Goal: Task Accomplishment & Management: Complete application form

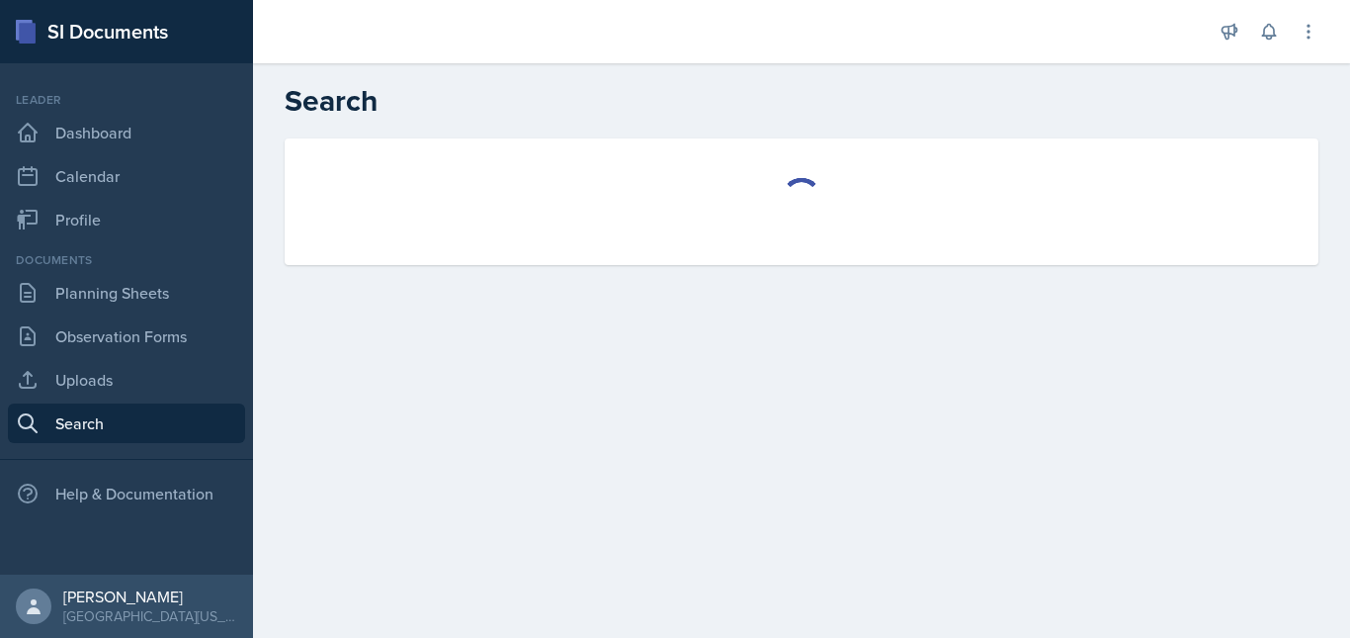
select select "all"
select select "1"
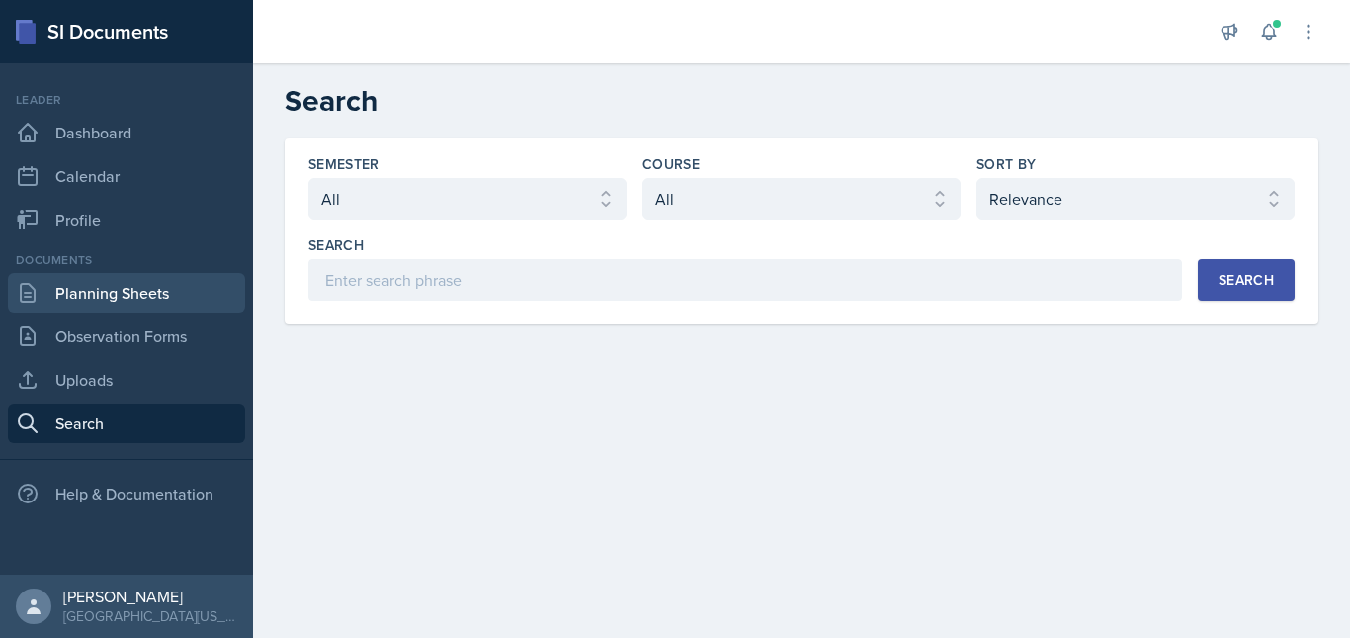
click at [157, 294] on link "Planning Sheets" at bounding box center [126, 293] width 237 height 40
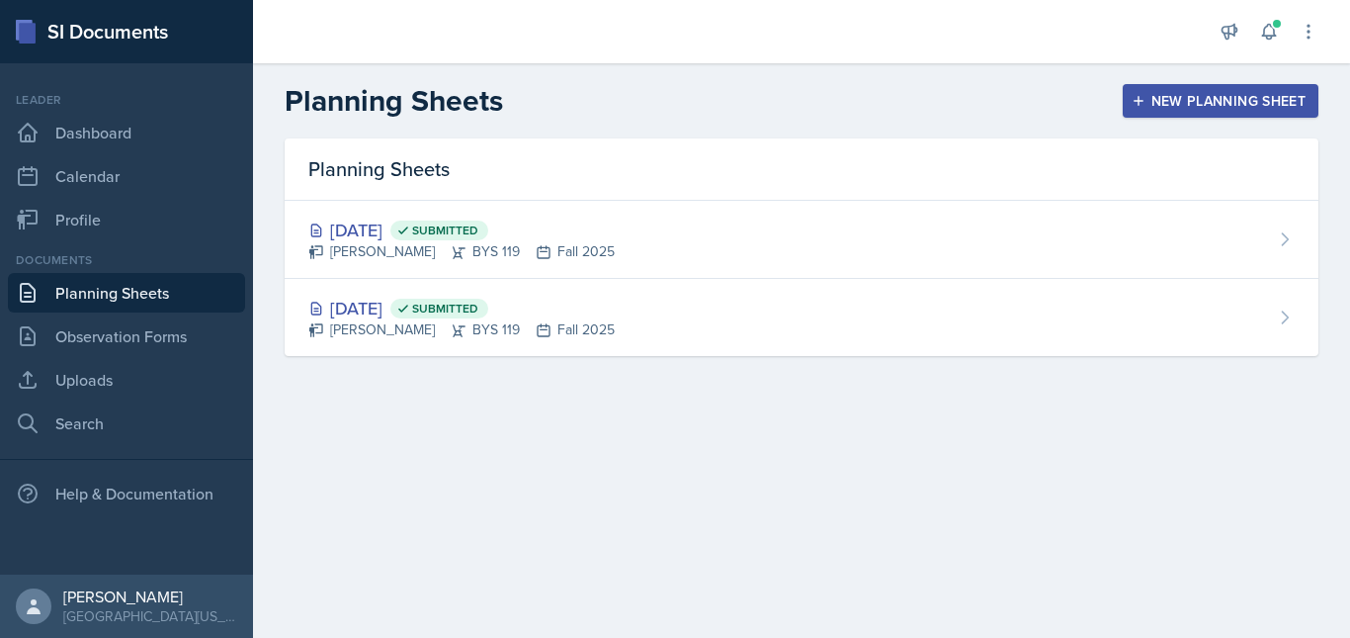
click at [1189, 94] on div "New Planning Sheet" at bounding box center [1221, 101] width 170 height 16
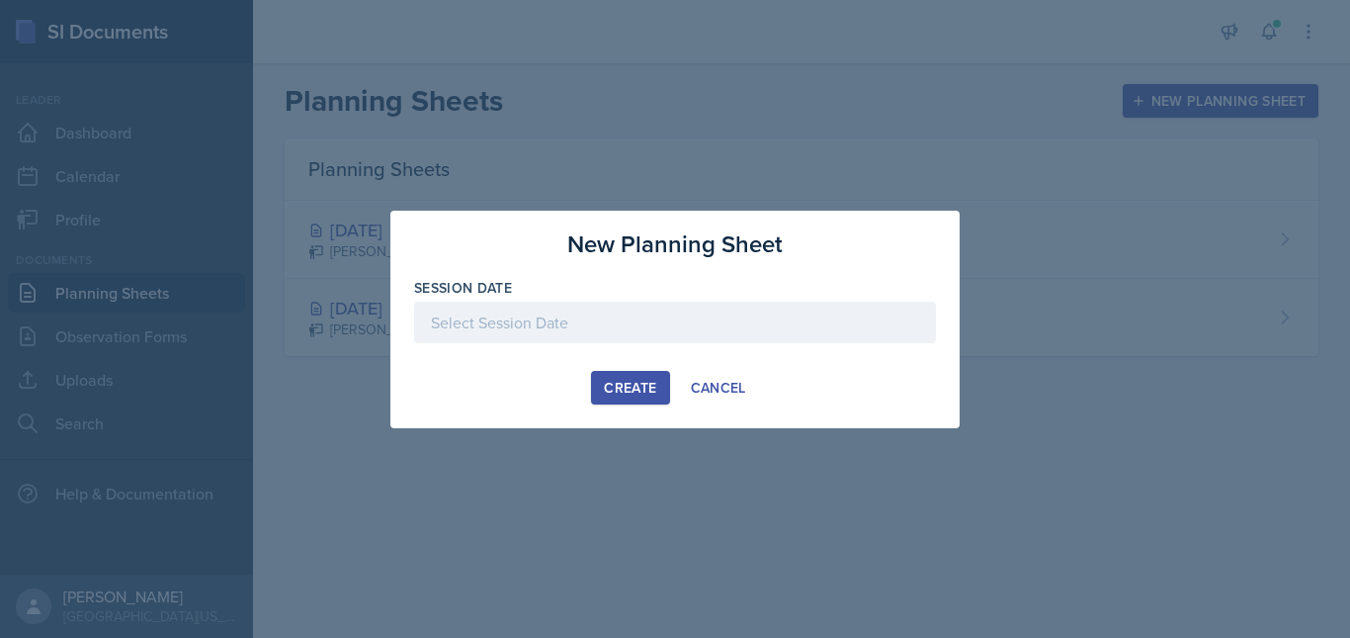
click at [647, 317] on div at bounding box center [675, 323] width 522 height 42
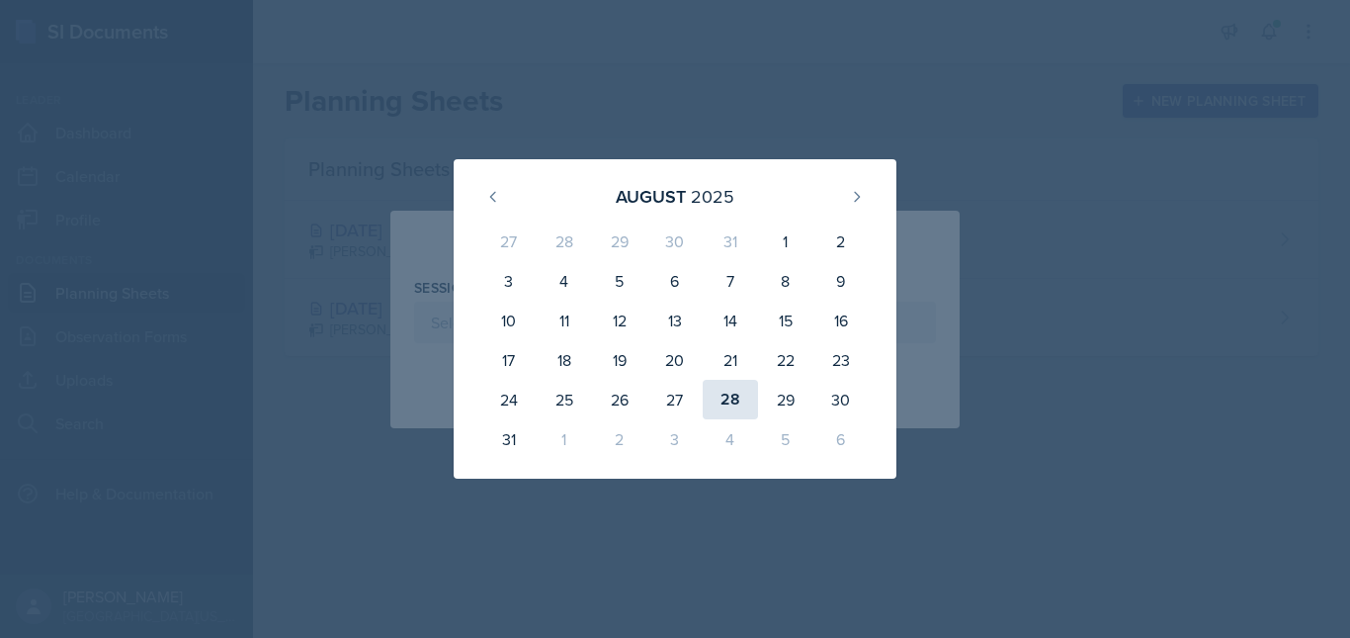
click at [730, 401] on div "28" at bounding box center [730, 400] width 55 height 40
type input "[DATE]"
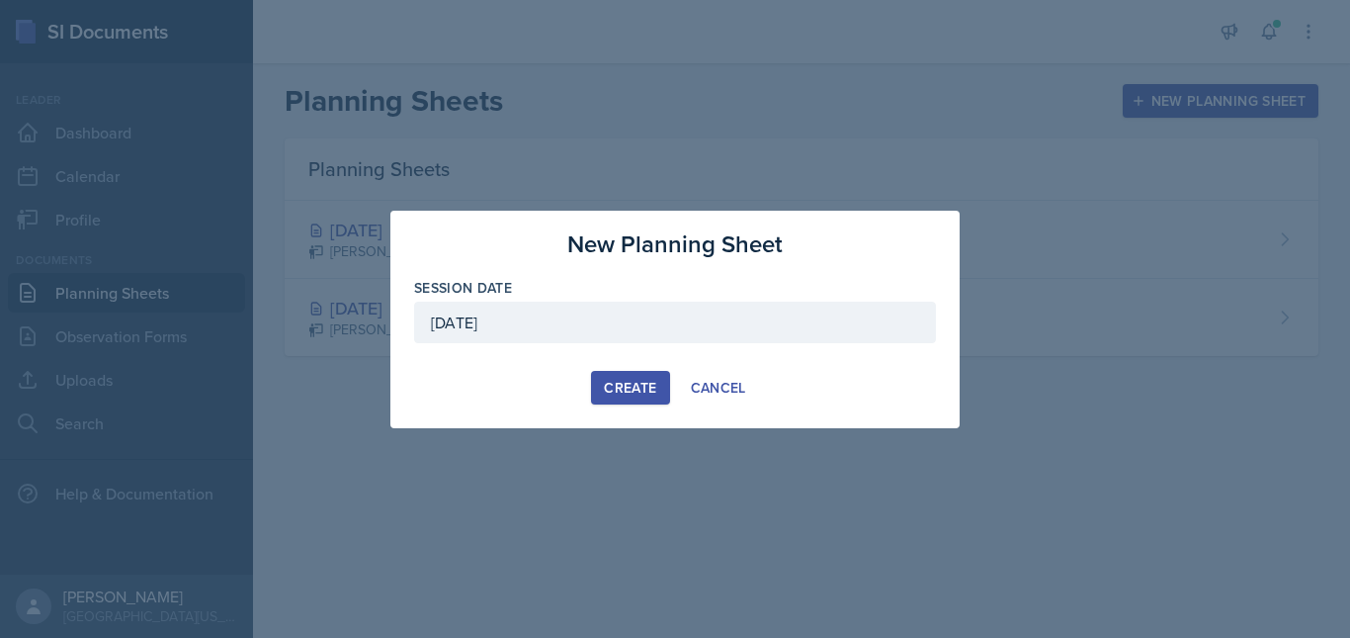
click at [634, 389] on div "Create" at bounding box center [630, 388] width 52 height 16
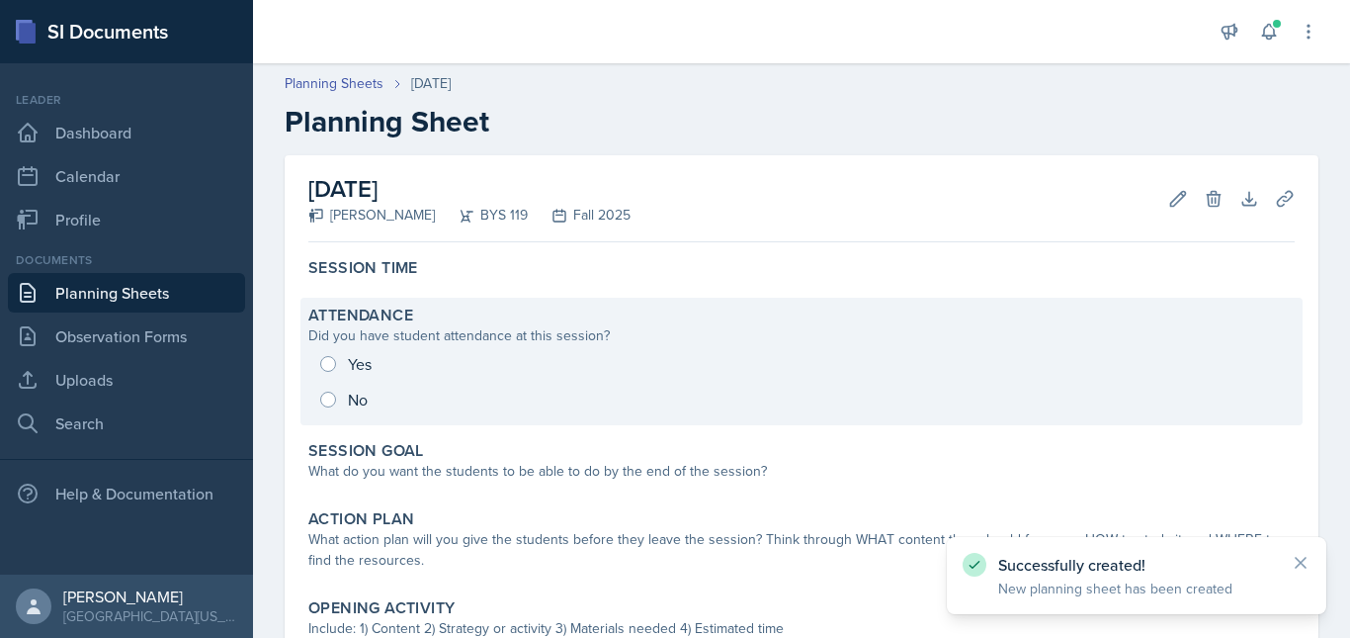
click at [355, 363] on div "Yes No" at bounding box center [801, 381] width 987 height 71
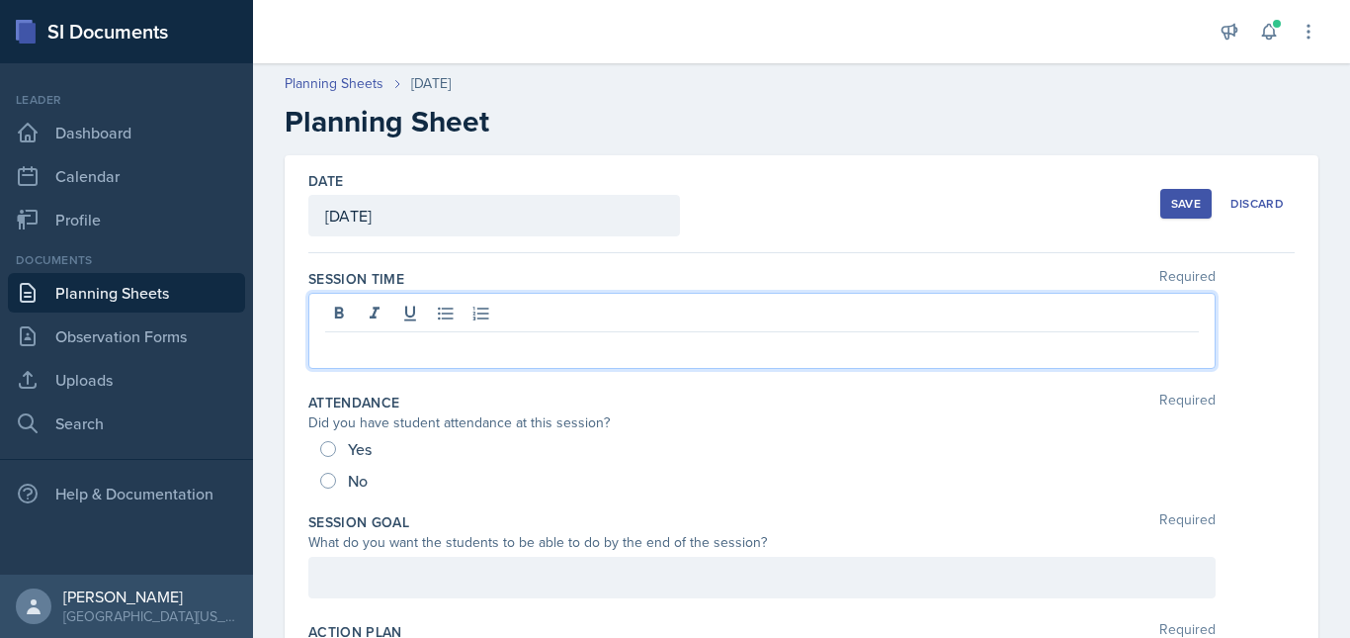
click at [378, 310] on div at bounding box center [762, 331] width 908 height 76
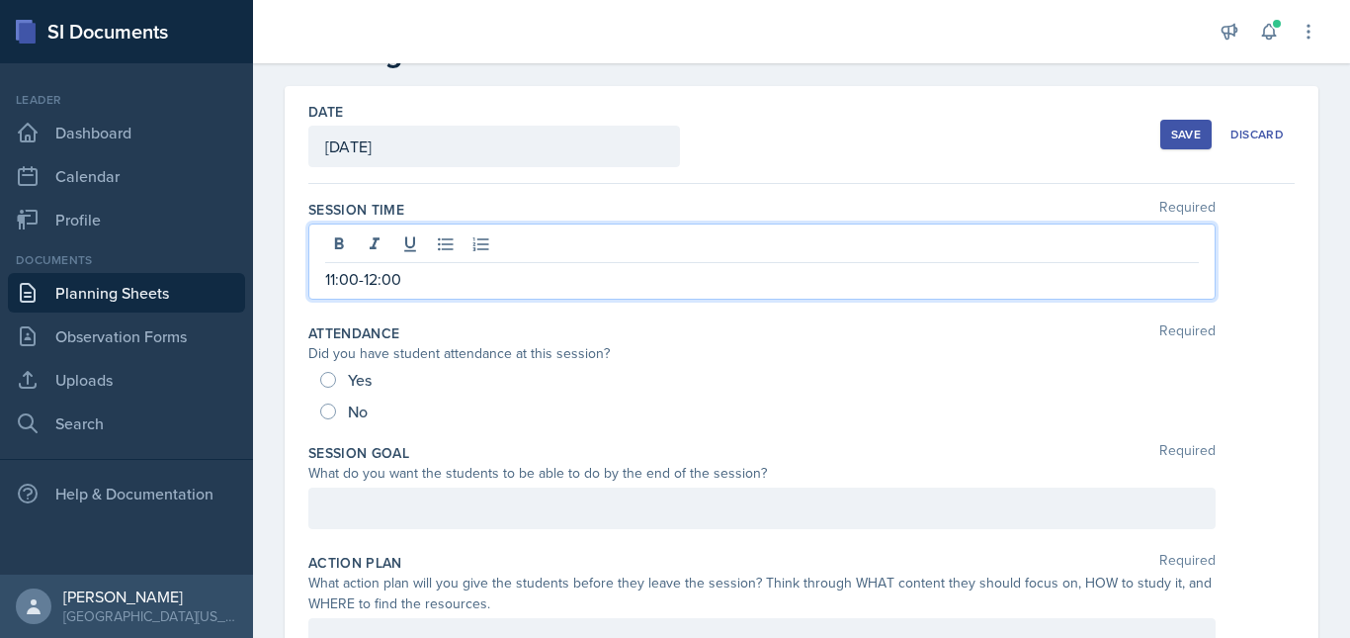
scroll to position [73, 0]
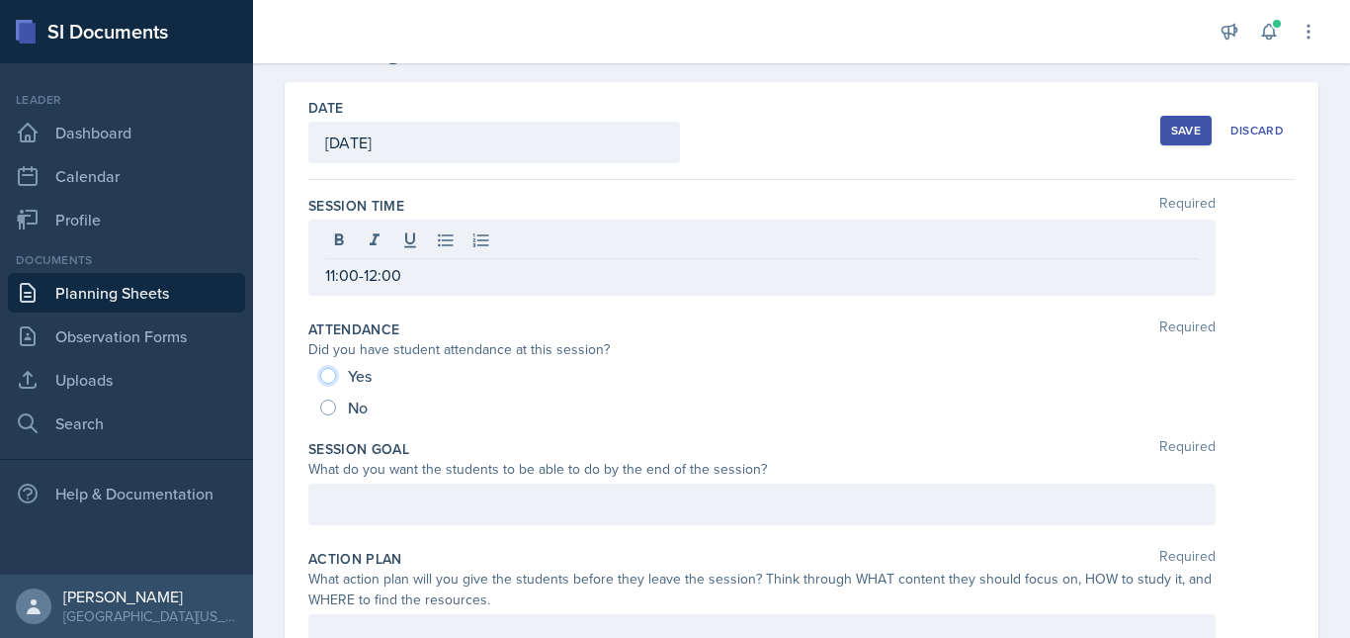
click at [330, 374] on input "Yes" at bounding box center [328, 376] width 16 height 16
radio input "true"
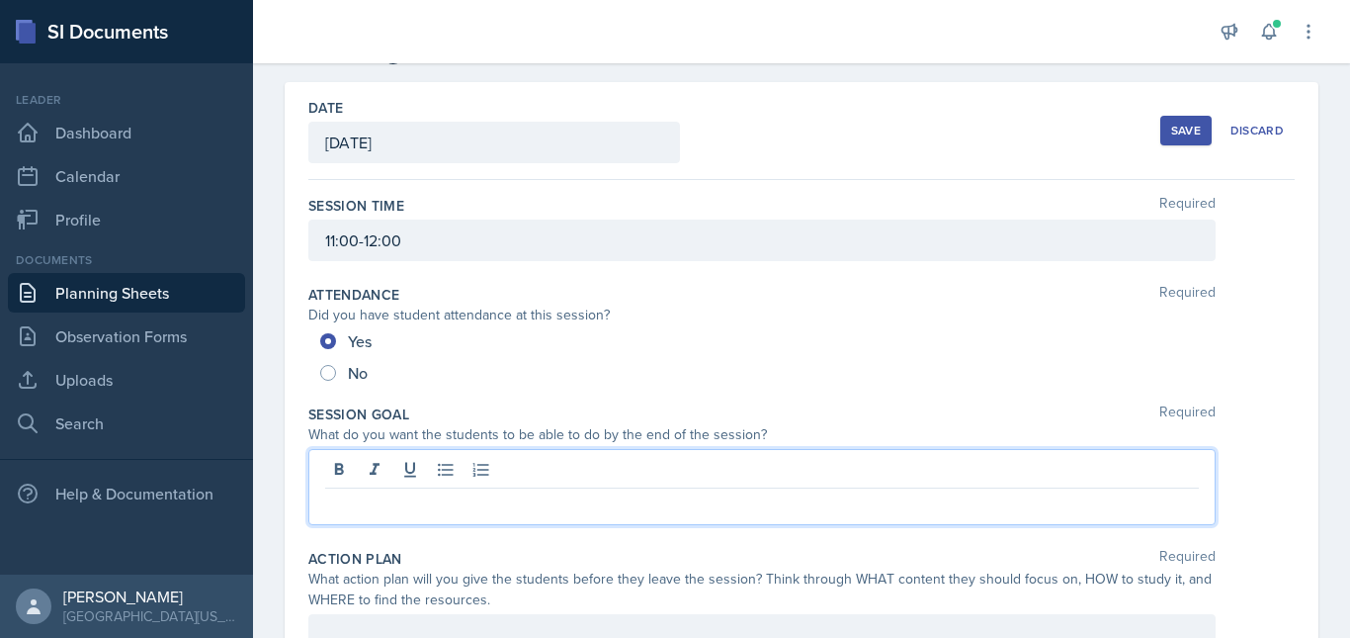
click at [406, 466] on div at bounding box center [762, 487] width 908 height 76
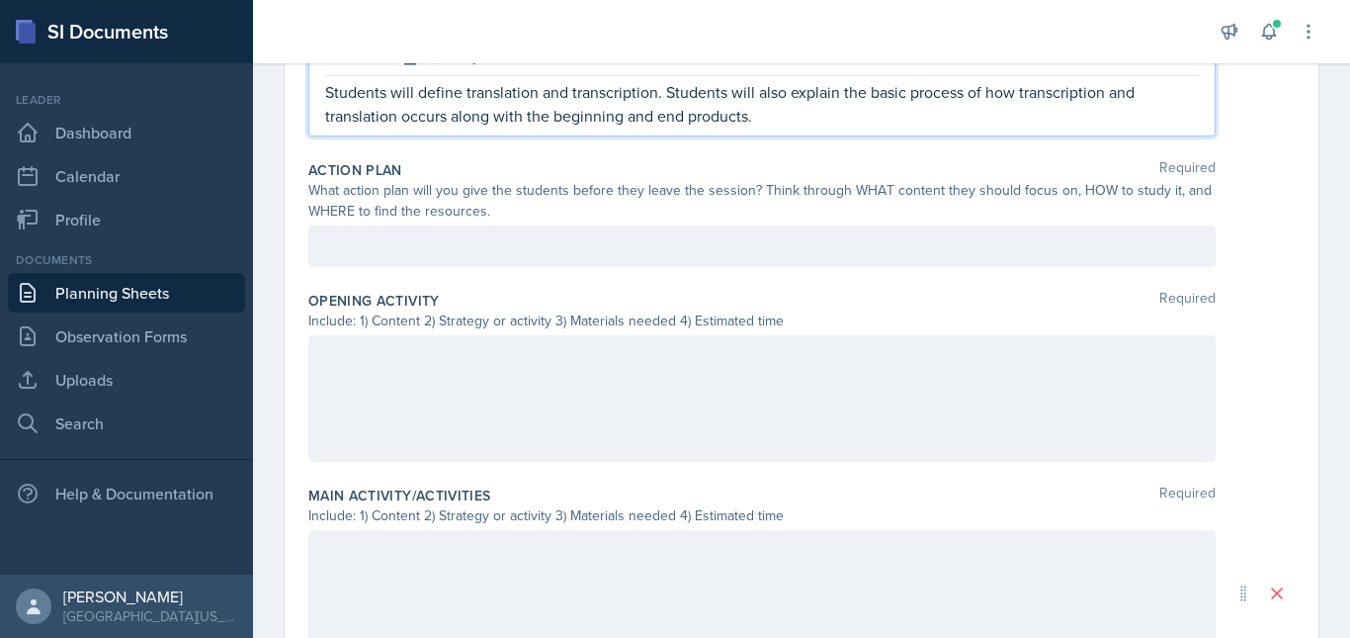
scroll to position [493, 0]
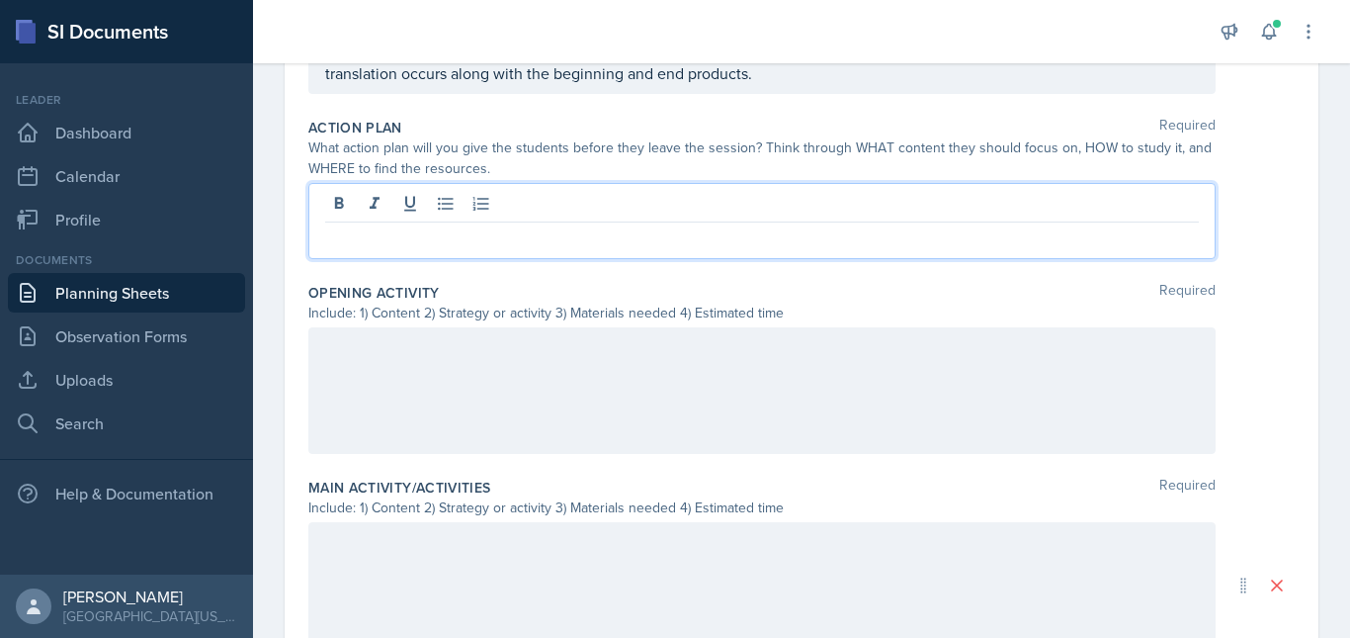
click at [515, 233] on p at bounding box center [762, 238] width 874 height 24
click at [460, 399] on div at bounding box center [762, 390] width 908 height 127
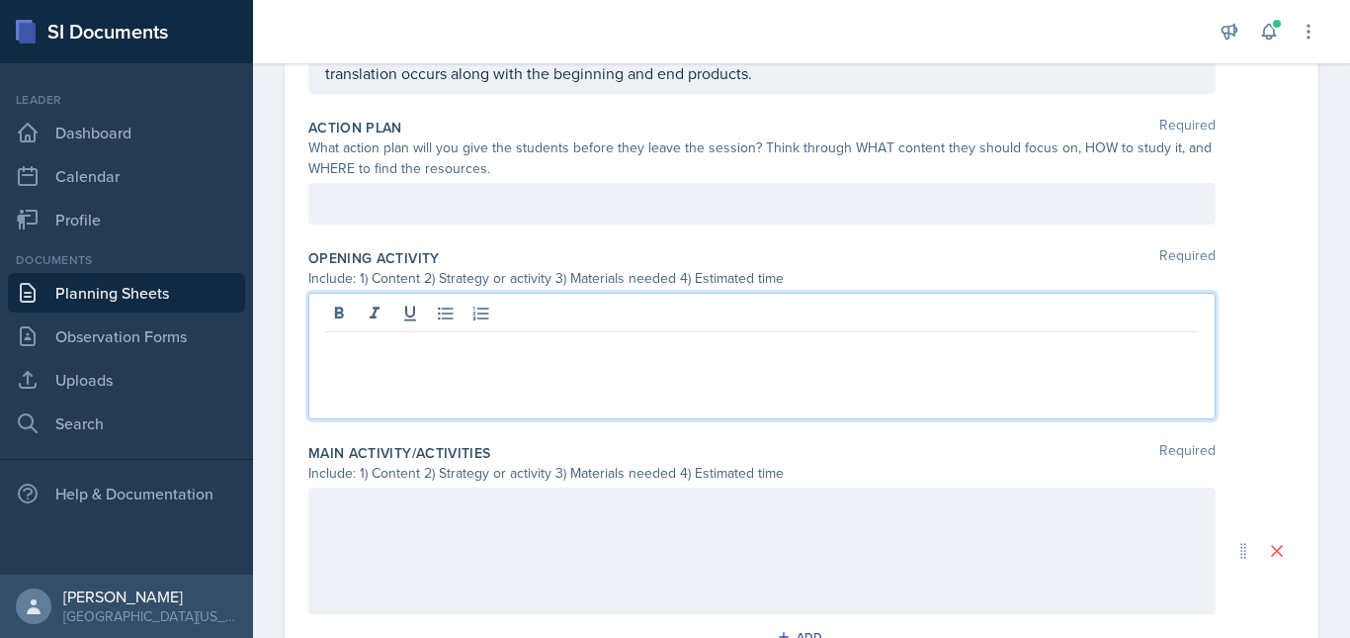
scroll to position [528, 0]
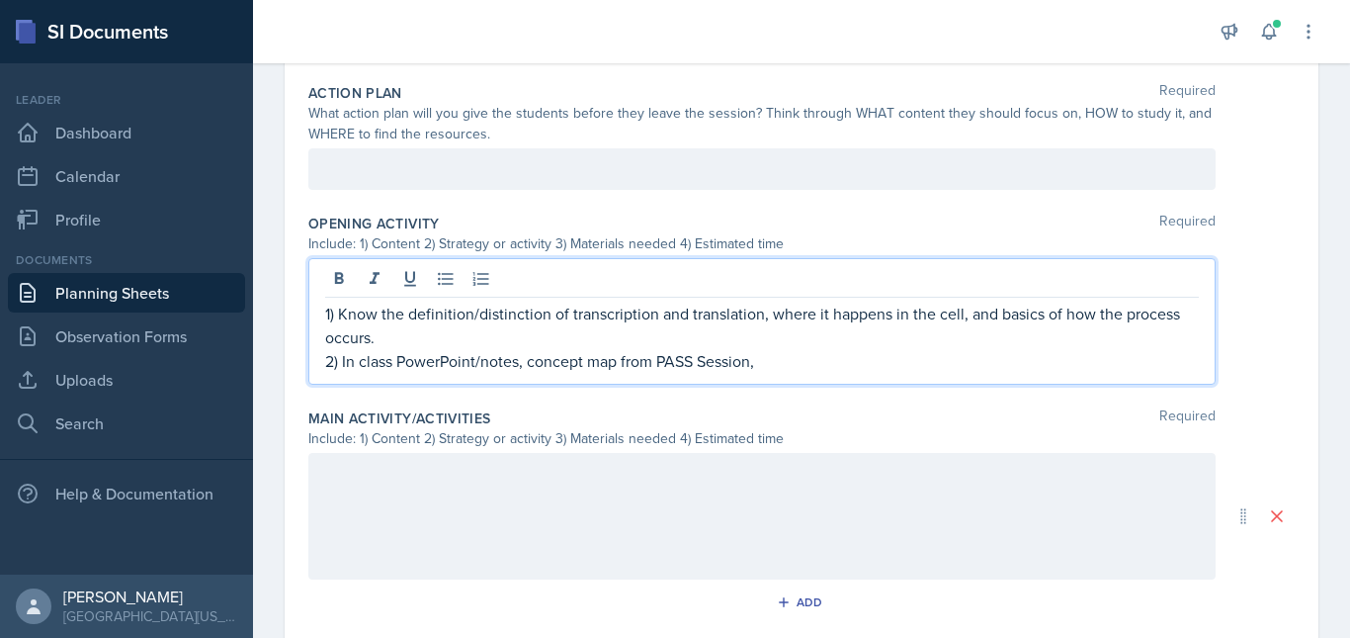
click at [615, 368] on p "2) In class PowerPoint/notes, concept map from PASS Session," at bounding box center [762, 361] width 874 height 24
click at [712, 362] on p "2) In class PowerPoint/notes, images from PASS Session," at bounding box center [762, 361] width 874 height 24
click at [826, 364] on p "2) In class PowerPoint/notes, images from PASS Session powerpoint," at bounding box center [762, 361] width 874 height 24
click at [901, 366] on p "2) In class PowerPoint/notes, PASS session materials, chapter 1 and 4 in textbo…" at bounding box center [762, 361] width 874 height 24
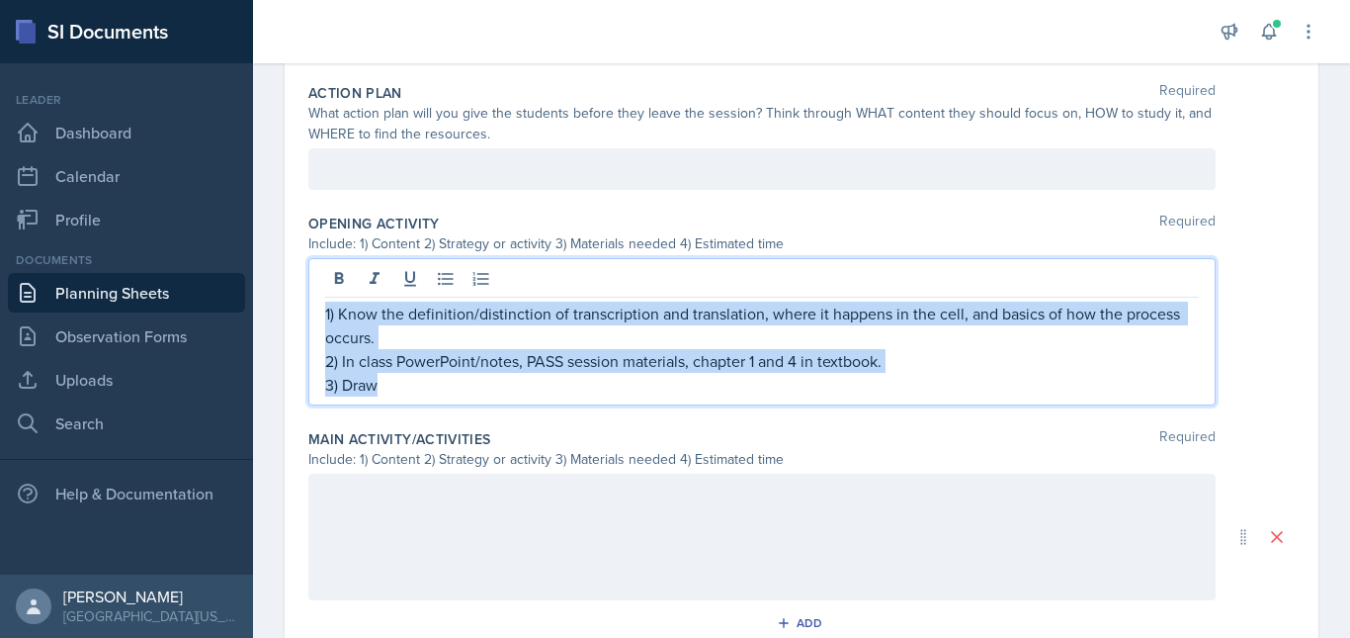
drag, startPoint x: 386, startPoint y: 388, endPoint x: 312, endPoint y: 310, distance: 106.3
click at [312, 310] on div "1) Know the definition/distinction of transcription and translation, where it h…" at bounding box center [762, 331] width 908 height 147
copy div "1) Know the definition/distinction of transcription and translation, where it h…"
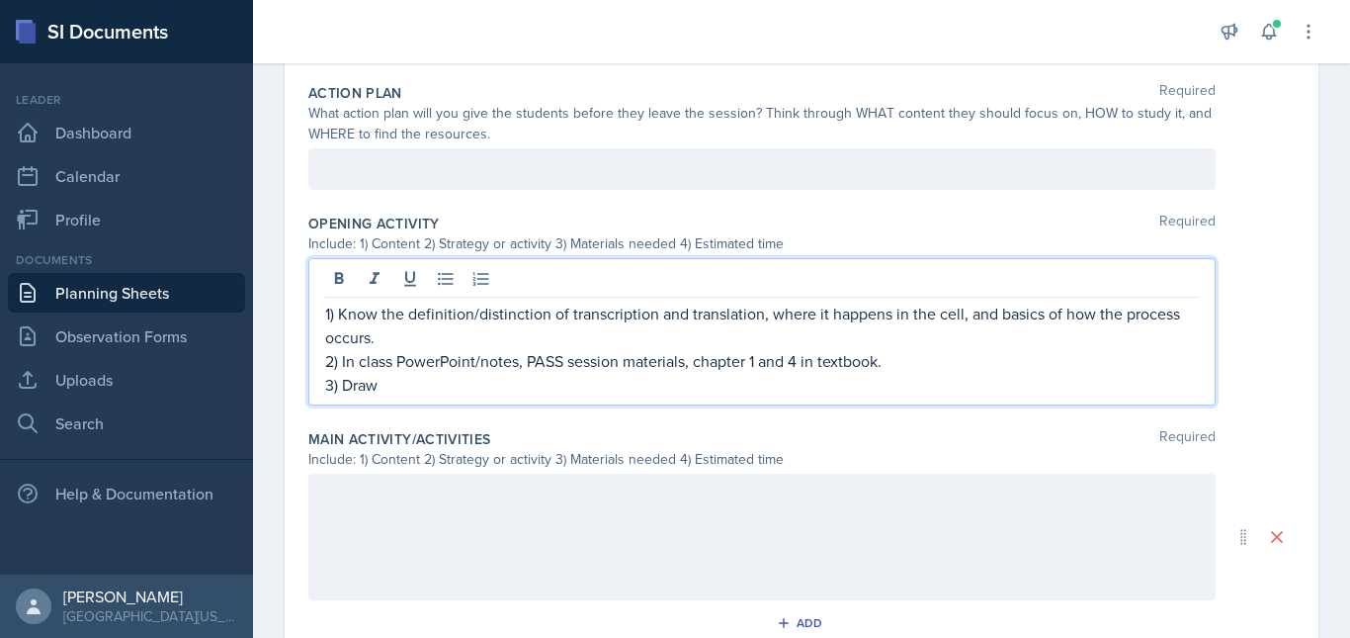
scroll to position [563, 0]
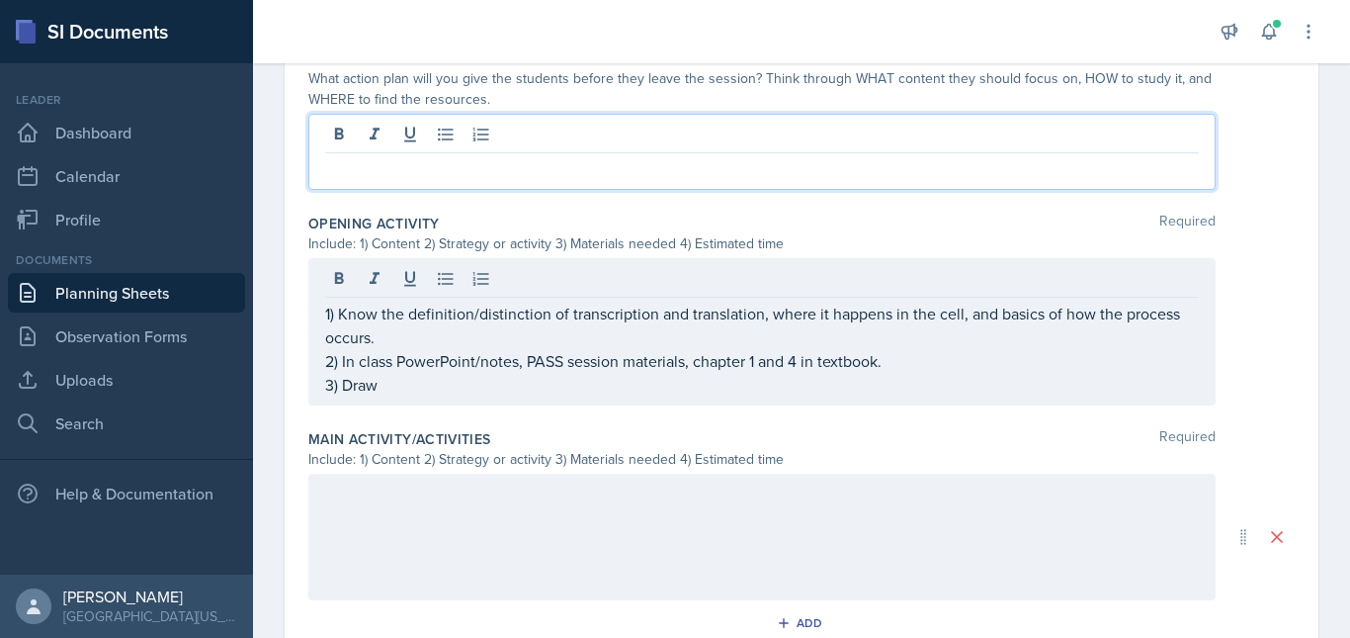
click at [405, 167] on p at bounding box center [762, 169] width 874 height 24
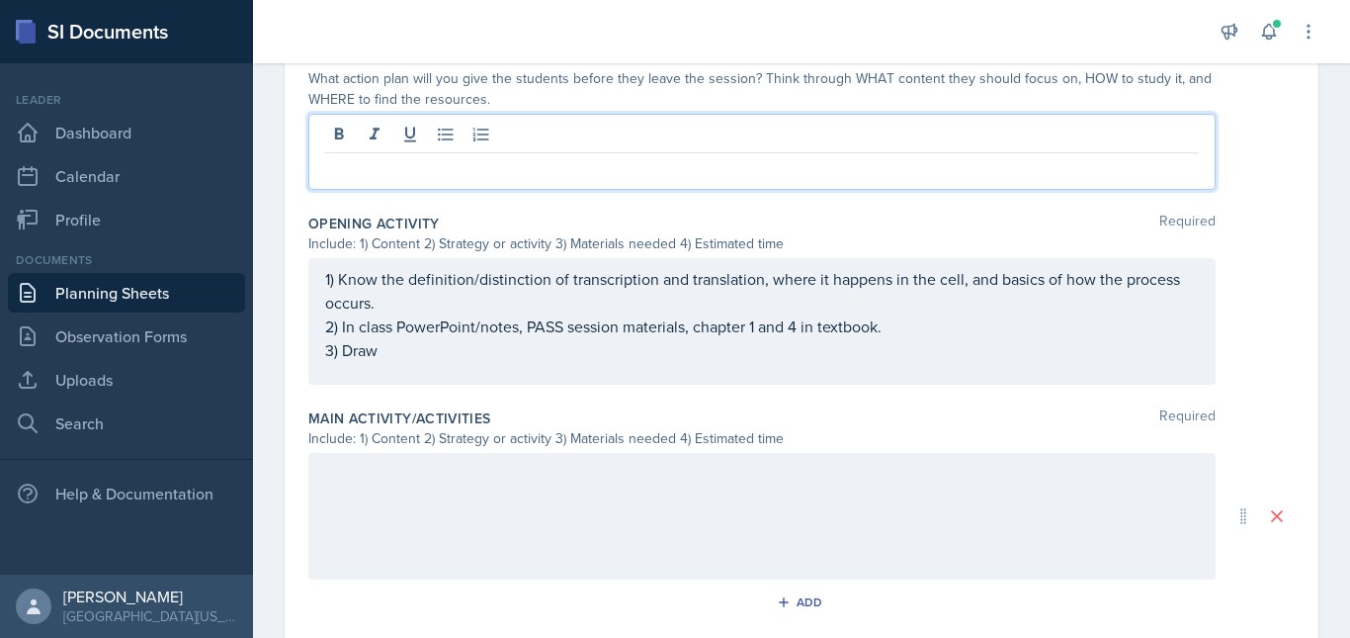
paste div
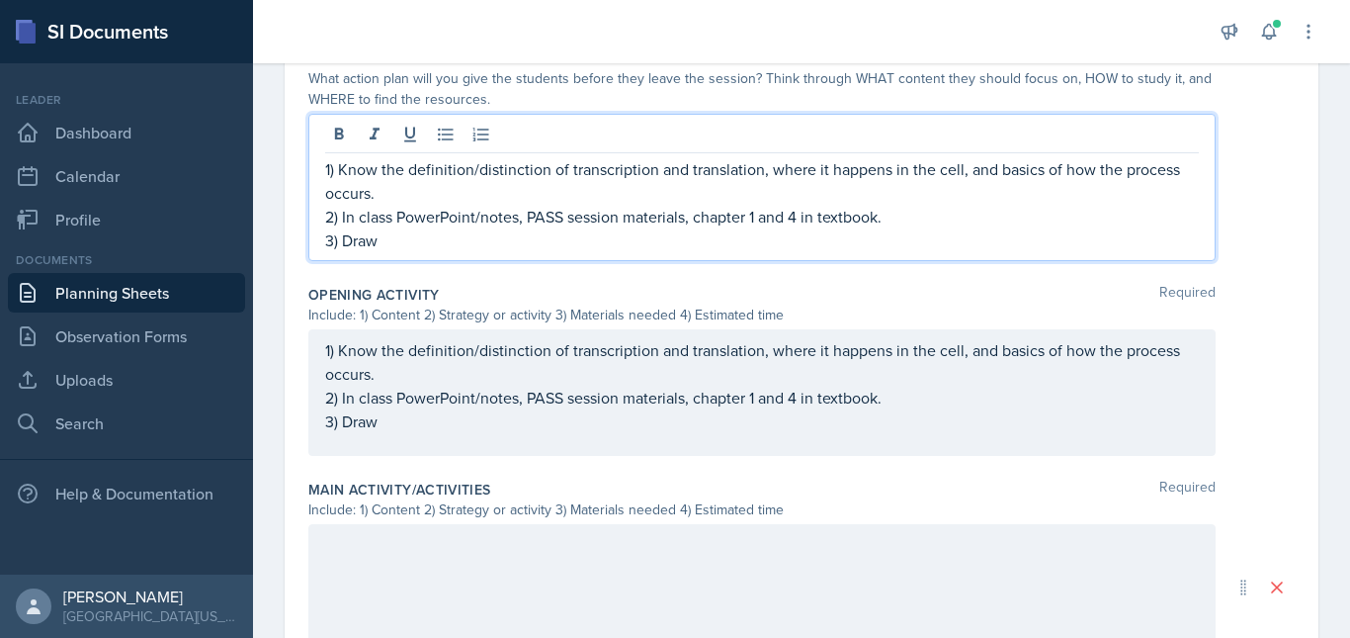
click at [340, 171] on p "1) Know the definition/distinction of transcription and translation, where it h…" at bounding box center [762, 180] width 874 height 47
click at [338, 217] on p "2) In class PowerPoint/notes, PASS session materials, chapter 1 and 4 in textbo…" at bounding box center [762, 217] width 874 height 24
click at [345, 240] on p "3) Draw" at bounding box center [762, 240] width 874 height 24
click at [423, 243] on p "How: Draw" at bounding box center [762, 240] width 874 height 24
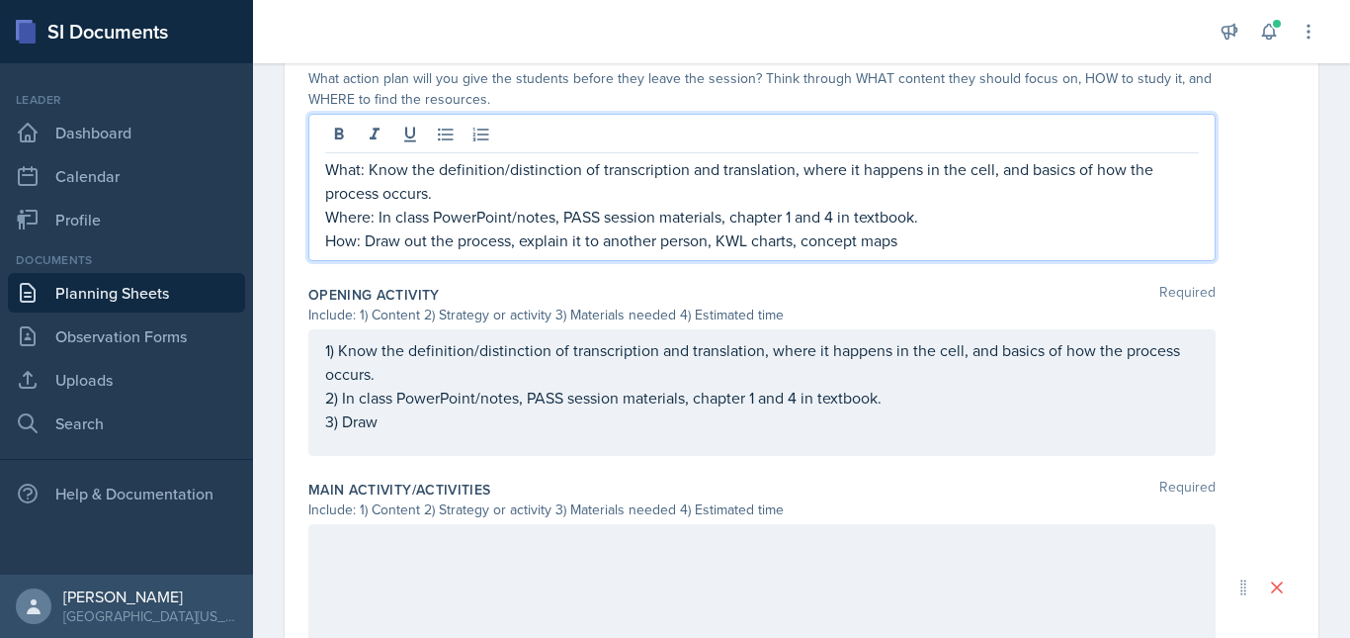
click at [915, 246] on p "How: Draw out the process, explain it to another person, KWL charts, concept ma…" at bounding box center [762, 240] width 874 height 24
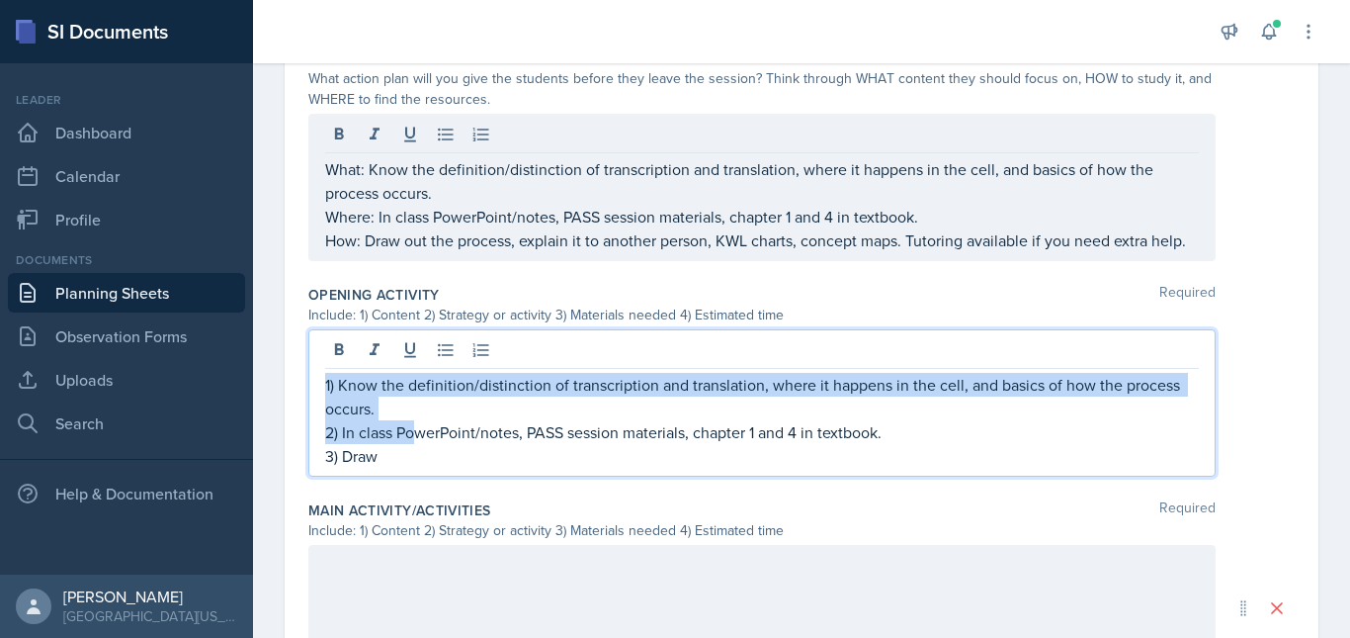
drag, startPoint x: 419, startPoint y: 449, endPoint x: 313, endPoint y: 399, distance: 116.8
click at [313, 399] on div "1) Know the definition/distinction of transcription and translation, where it h…" at bounding box center [762, 402] width 908 height 147
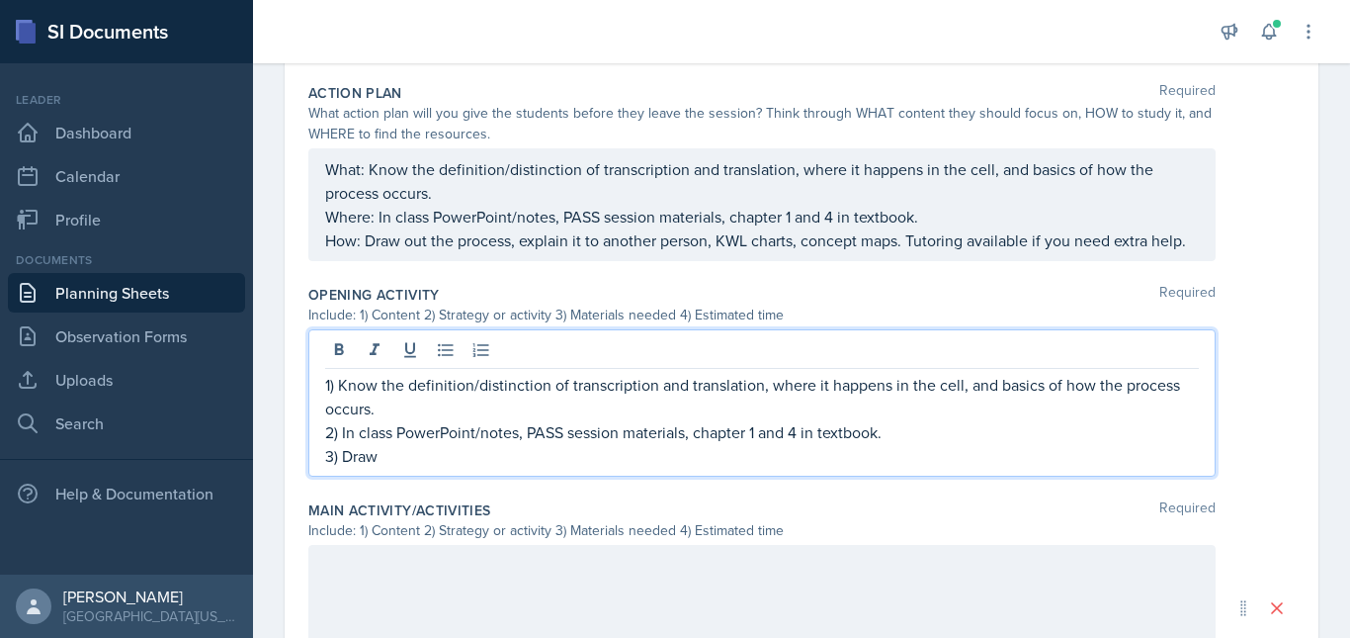
click at [418, 468] on p "3) Draw" at bounding box center [762, 456] width 874 height 24
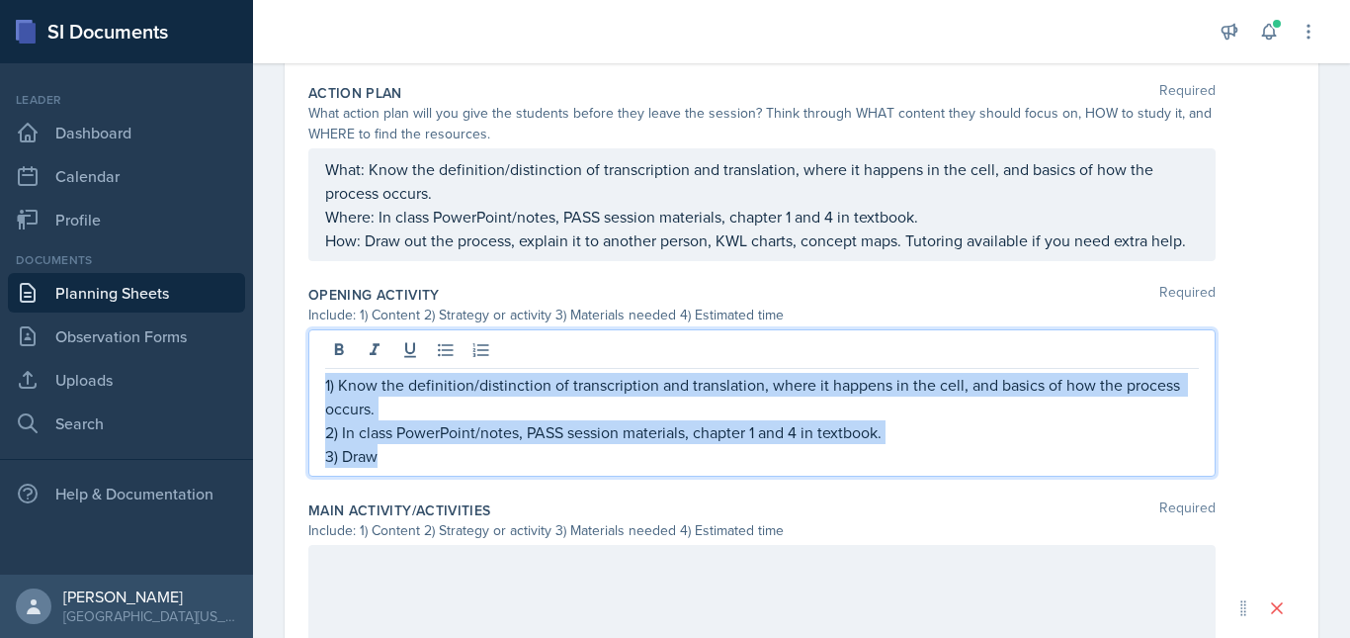
drag, startPoint x: 404, startPoint y: 481, endPoint x: 313, endPoint y: 397, distance: 123.8
click at [313, 397] on div "1) Know the definition/distinction of transcription and translation, where it h…" at bounding box center [762, 402] width 908 height 147
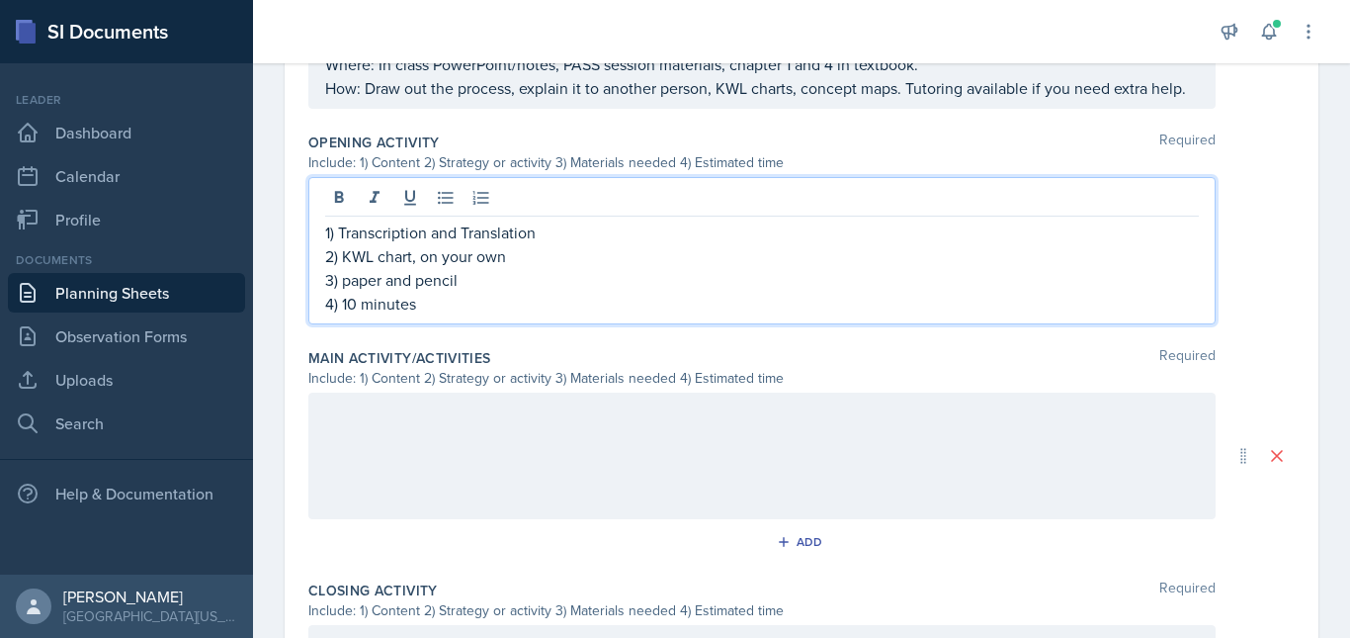
scroll to position [687, 0]
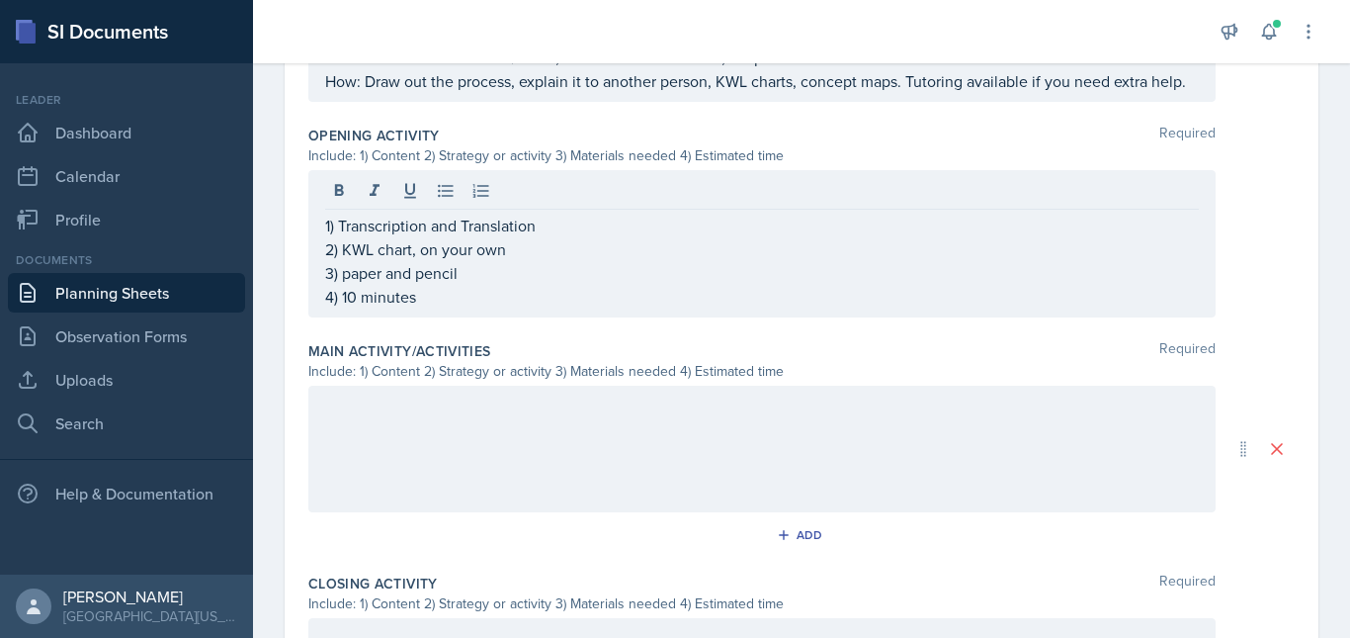
click at [373, 454] on div at bounding box center [762, 449] width 908 height 127
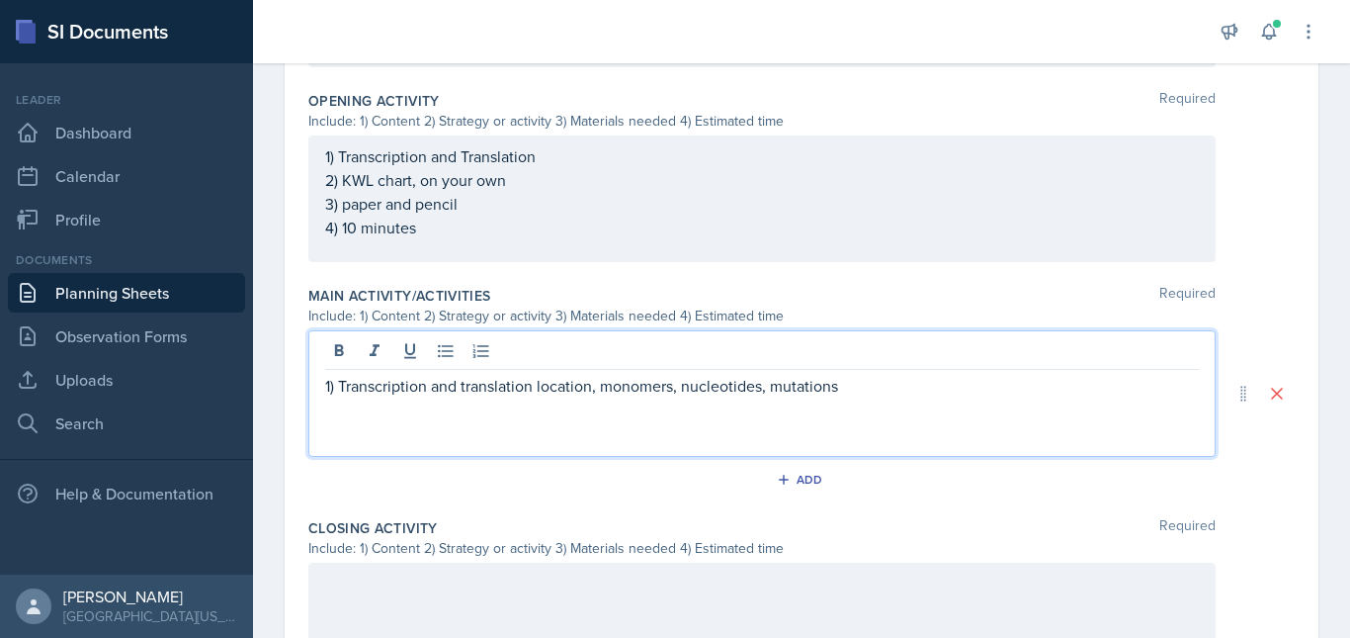
click at [602, 397] on p "1) Transcription and translation location, monomers, nucleotides, mutations" at bounding box center [762, 386] width 874 height 24
click at [843, 397] on p "1) Transcription and translation location, process, nucleotides, mutations" at bounding box center [762, 386] width 874 height 24
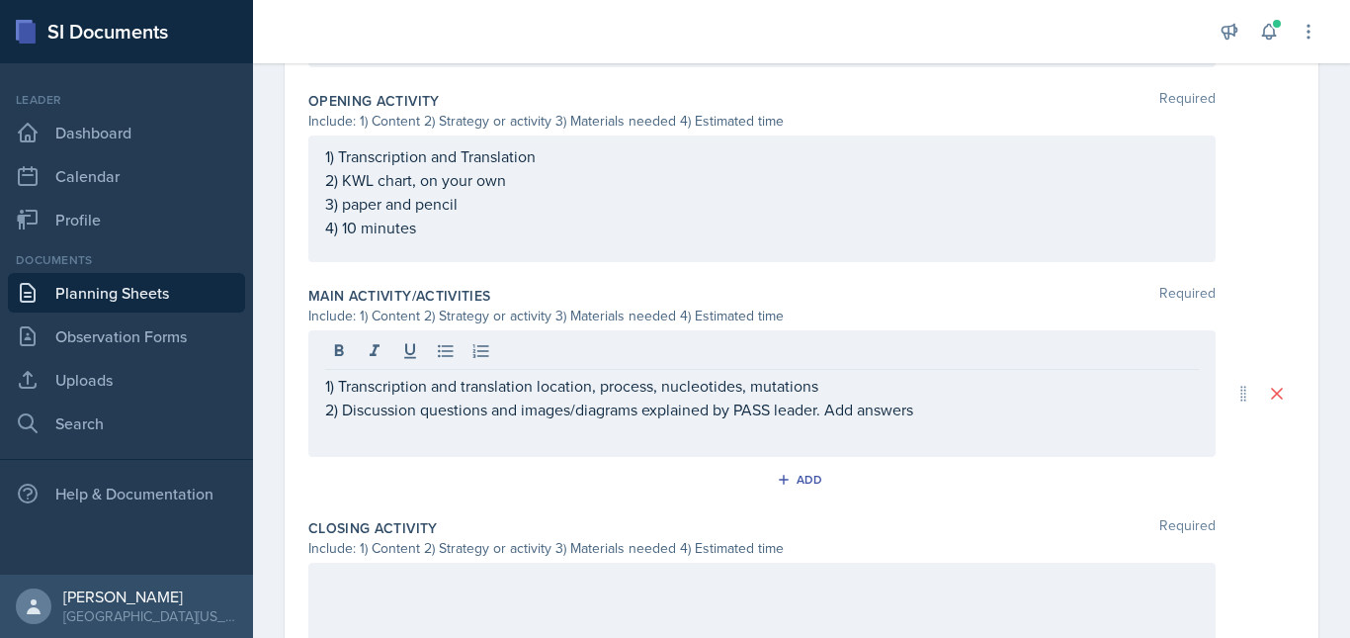
click at [937, 18] on div at bounding box center [732, 31] width 927 height 63
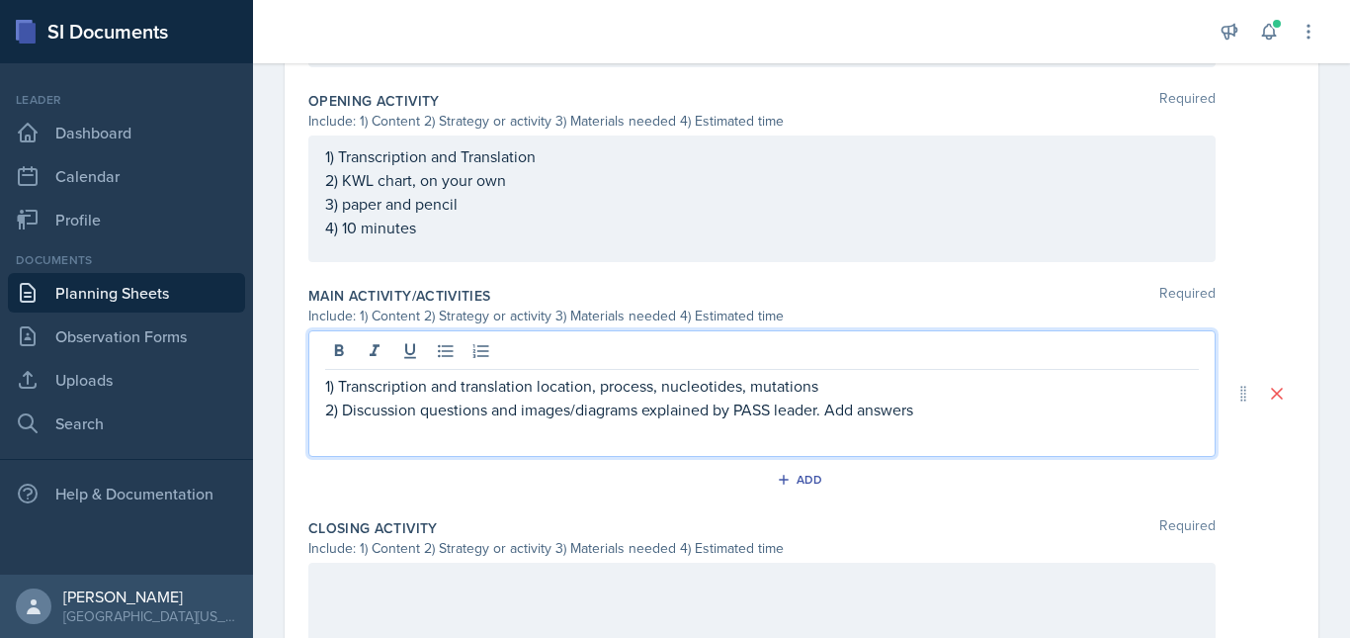
click at [934, 396] on div "1) Transcription and translation location, process, nucleotides, mutations 2) D…" at bounding box center [762, 393] width 908 height 127
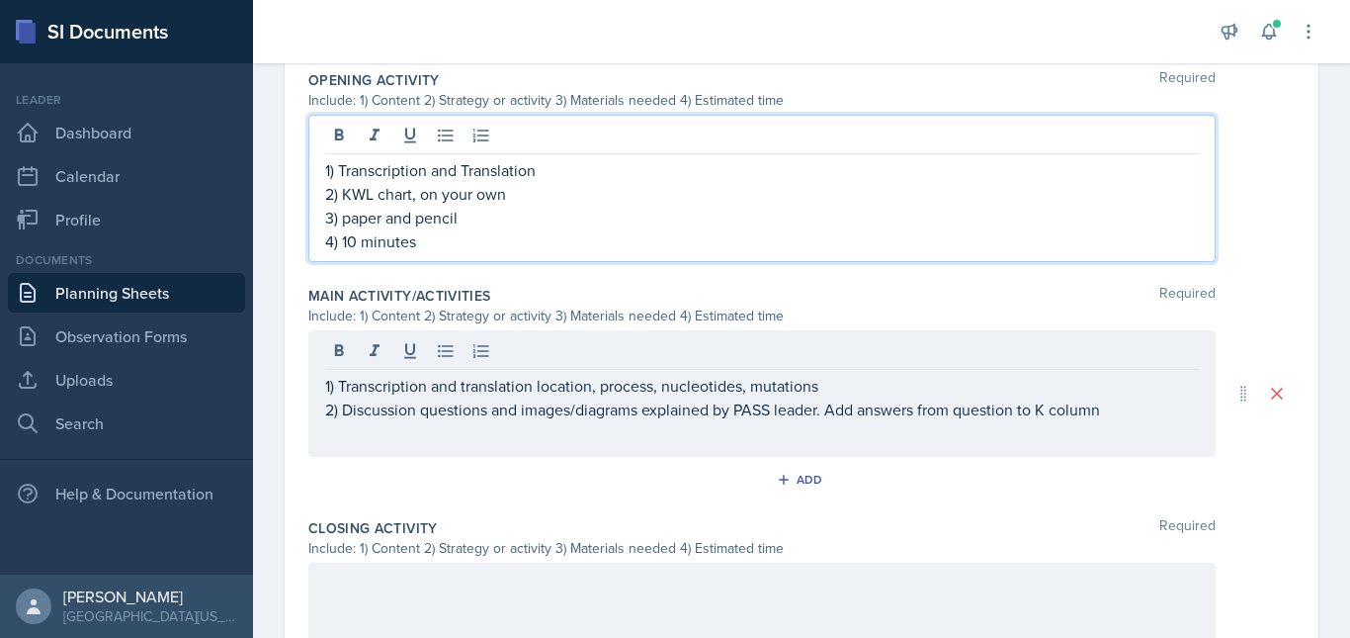
click at [591, 206] on p "2) KWL chart, on your own" at bounding box center [762, 194] width 874 height 24
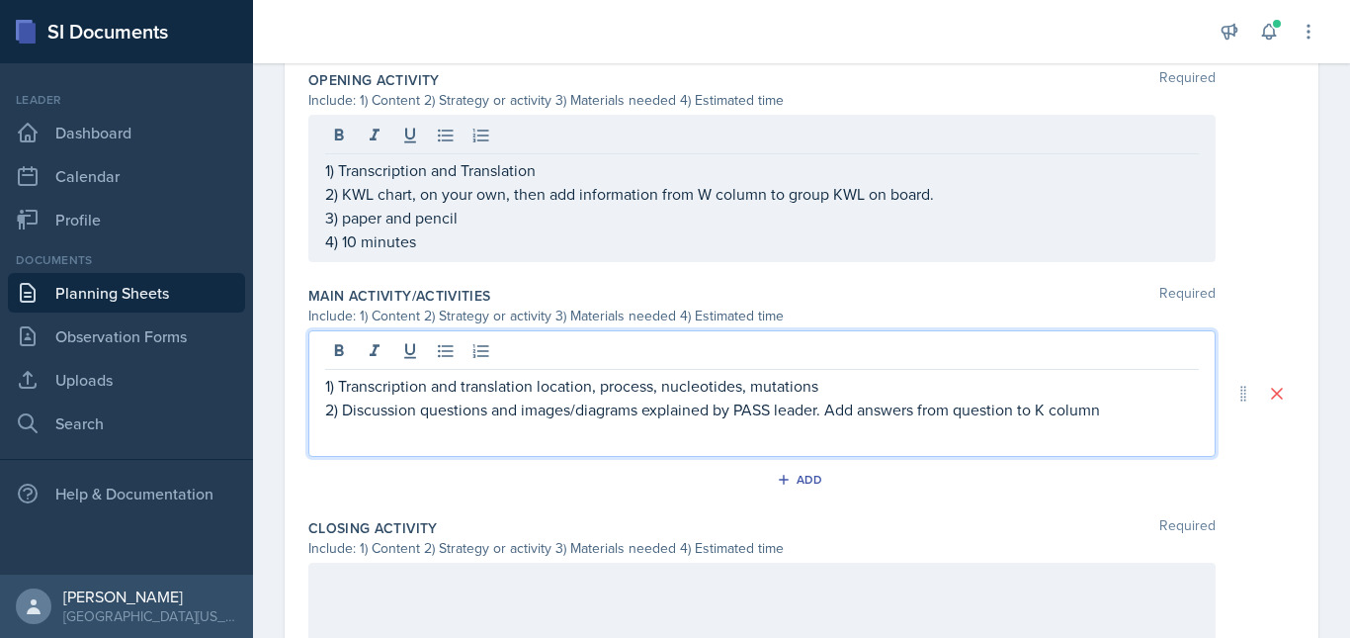
click at [960, 403] on div "1) Transcription and translation location, process, nucleotides, mutations 2) D…" at bounding box center [762, 397] width 874 height 47
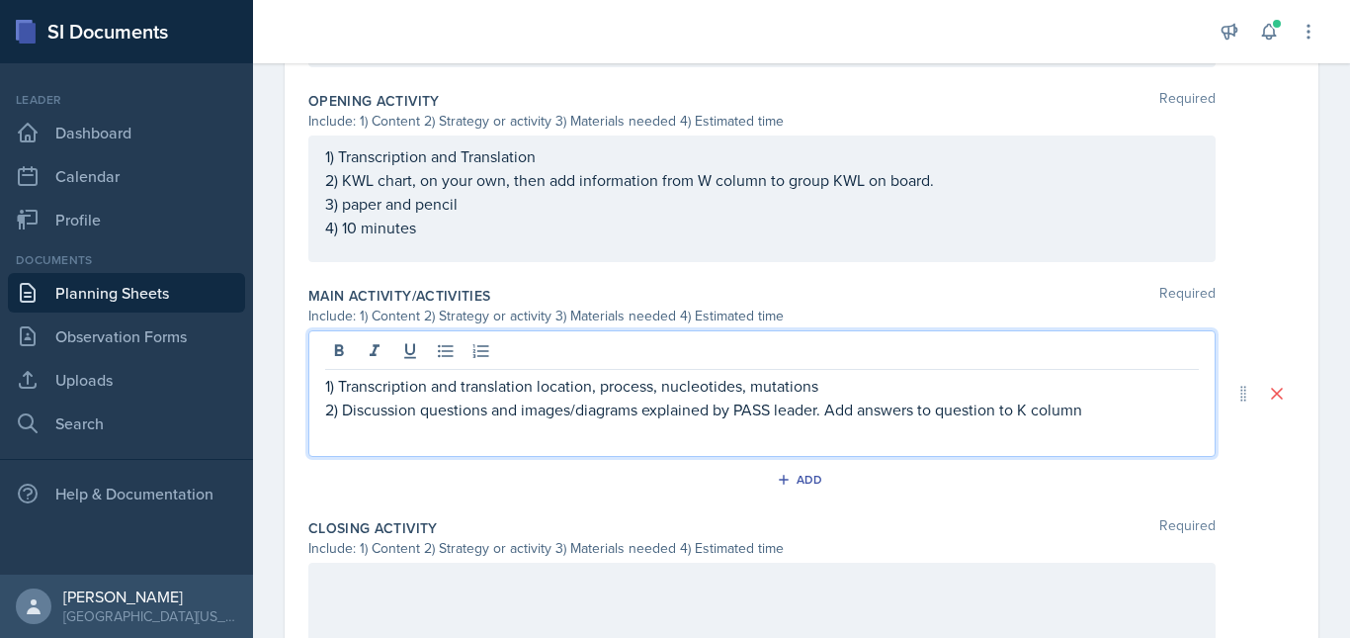
click at [1098, 421] on p "2) Discussion questions and images/diagrams explained by PASS leader. Add answe…" at bounding box center [762, 409] width 874 height 24
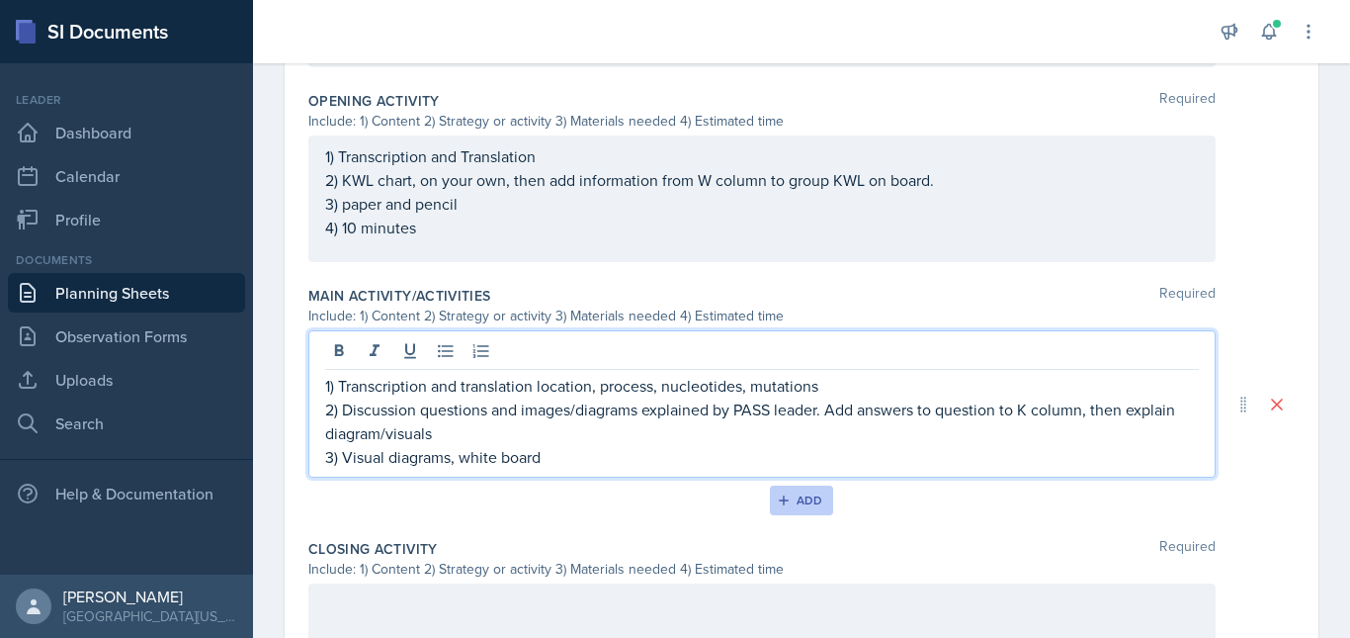
scroll to position [0, 0]
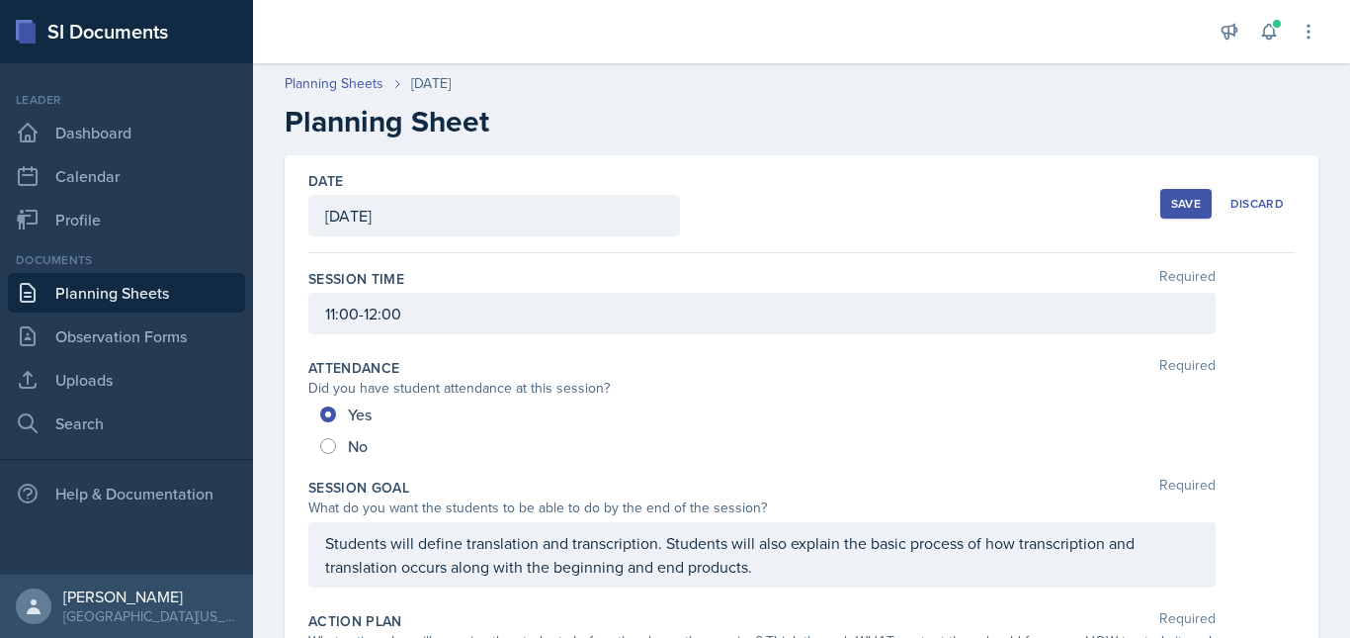
click at [1171, 202] on div "Save" at bounding box center [1186, 204] width 30 height 16
